Goal: Check status: Check status

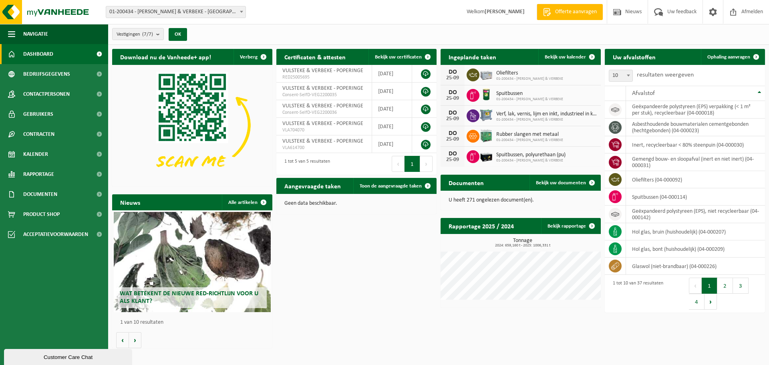
click at [526, 74] on span "Oliefilters" at bounding box center [529, 73] width 67 height 6
click at [510, 73] on span "Oliefilters" at bounding box center [529, 73] width 67 height 6
click at [477, 54] on h2 "Ingeplande taken" at bounding box center [473, 57] width 64 height 16
click at [458, 69] on div "DO" at bounding box center [453, 72] width 16 height 6
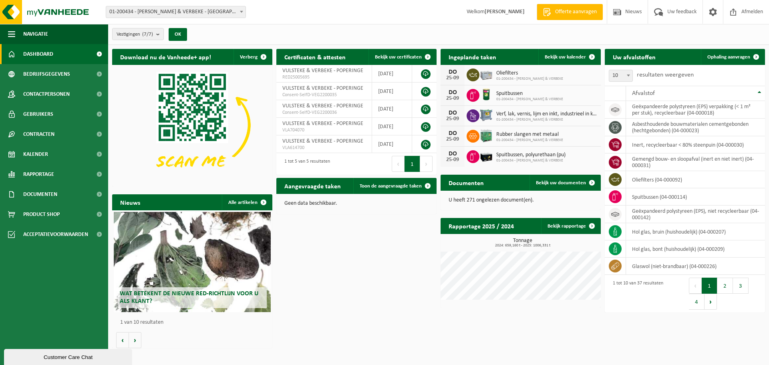
click at [458, 69] on div "DO" at bounding box center [453, 72] width 16 height 6
click at [372, 185] on span "Toon de aangevraagde taken" at bounding box center [391, 186] width 62 height 5
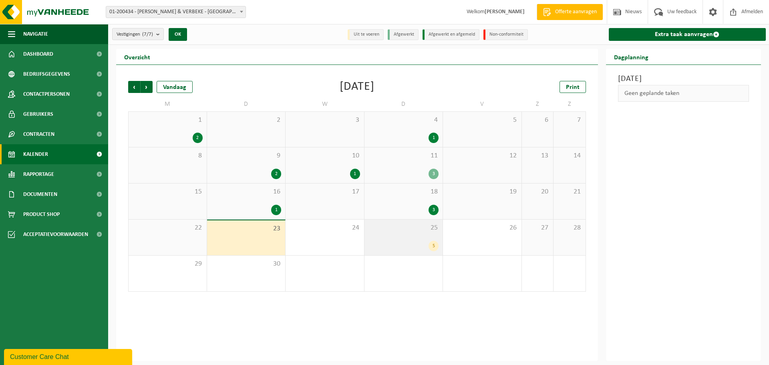
click at [430, 242] on div "5" at bounding box center [434, 246] width 10 height 10
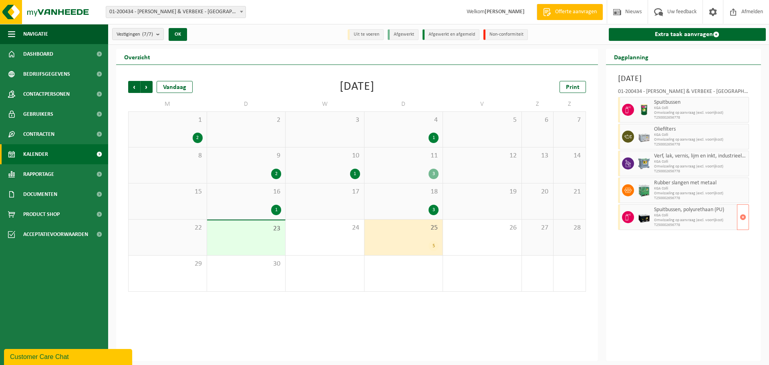
click at [654, 215] on div "Spuitbussen, polyurethaan (PU) KGA Colli Omwisseling op aanvraag (excl. voorrij…" at bounding box center [694, 217] width 85 height 26
click at [629, 214] on icon at bounding box center [628, 217] width 7 height 7
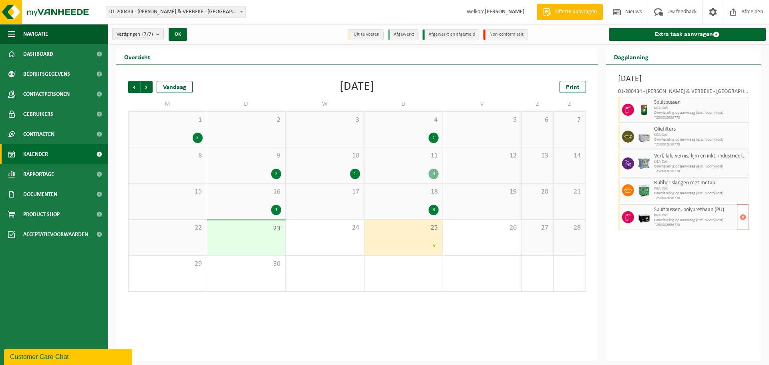
click at [696, 221] on span "Omwisseling op aanvraag (excl. voorrijkost)" at bounding box center [694, 220] width 81 height 5
click at [680, 192] on span "Omwisseling op aanvraag (excl. voorrijkost)" at bounding box center [694, 193] width 81 height 5
click at [647, 282] on div "[DATE] 01-200434 - [PERSON_NAME] & VERBEKE - POPERINGE Spuitbussen KGA Colli Om…" at bounding box center [683, 213] width 155 height 296
